Goal: Information Seeking & Learning: Learn about a topic

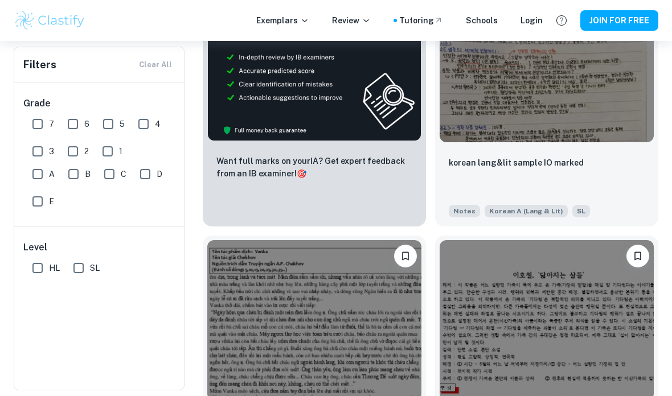
scroll to position [546, 0]
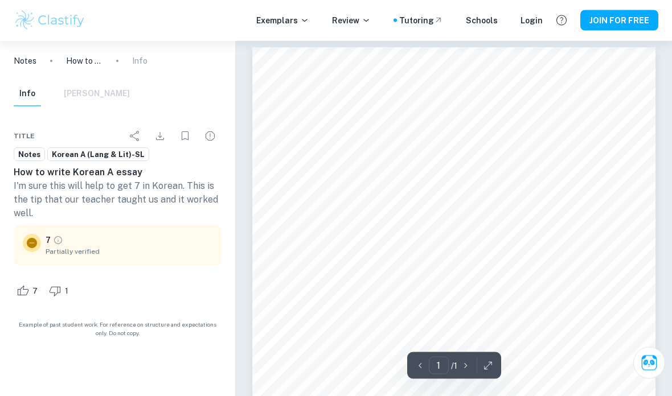
scroll to position [5, 0]
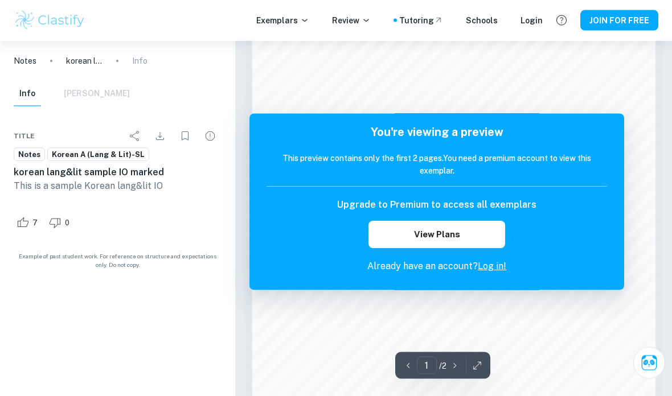
scroll to position [618, 0]
